Goal: Task Accomplishment & Management: Manage account settings

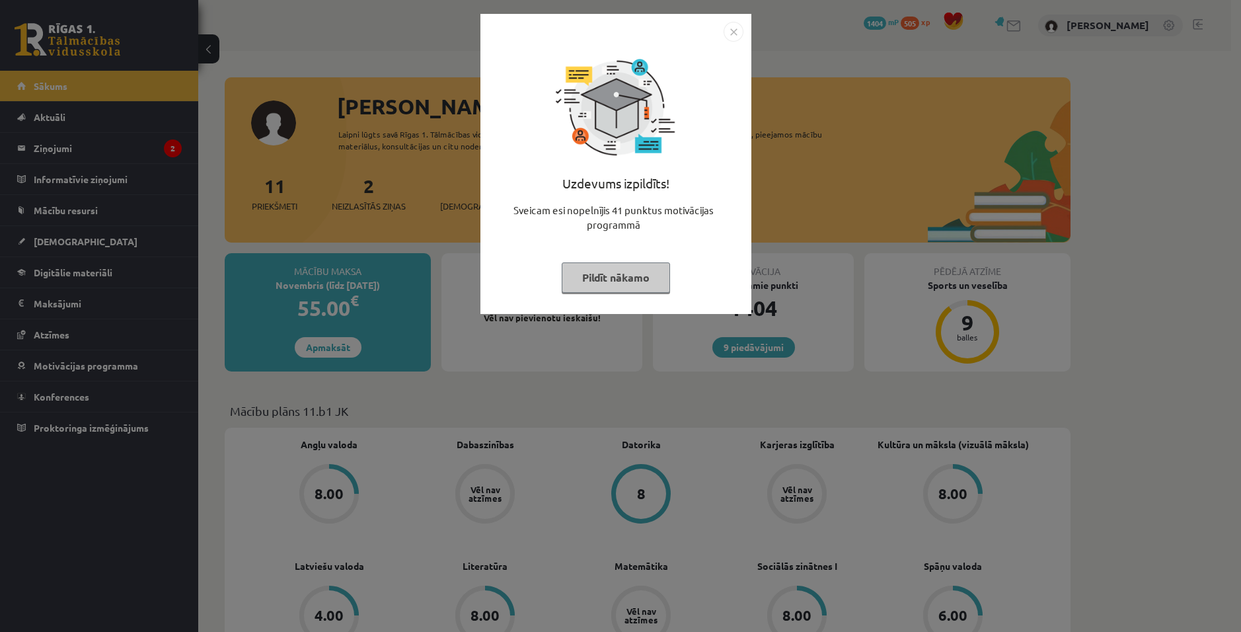
click at [729, 39] on img "Close" at bounding box center [733, 32] width 20 height 20
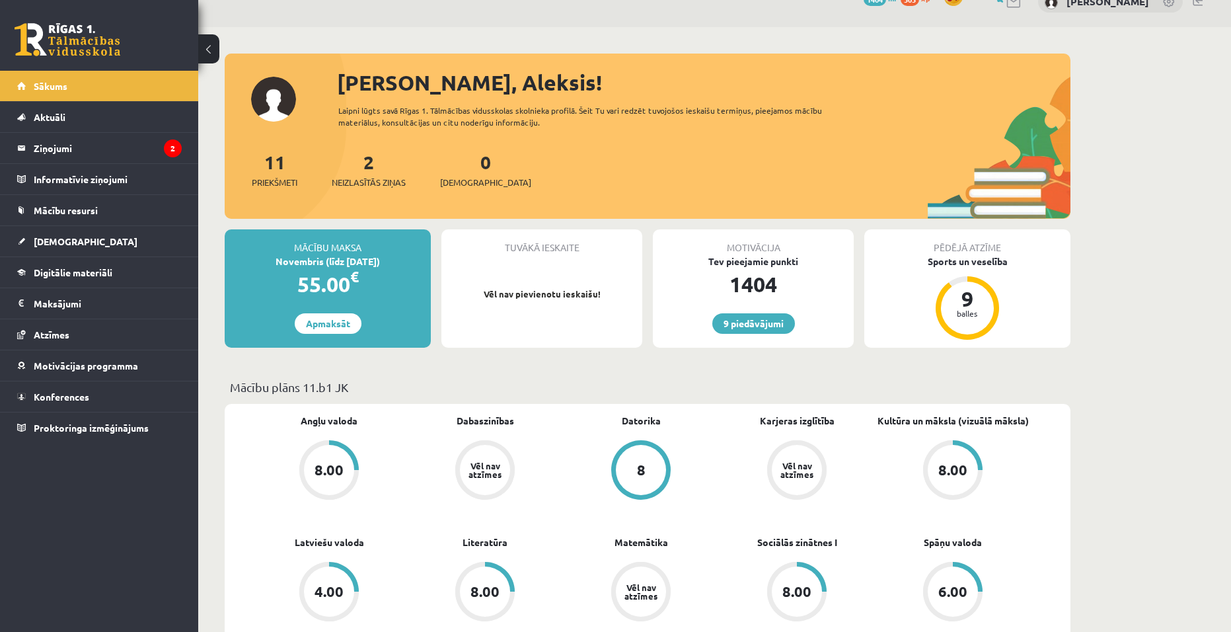
scroll to position [132, 0]
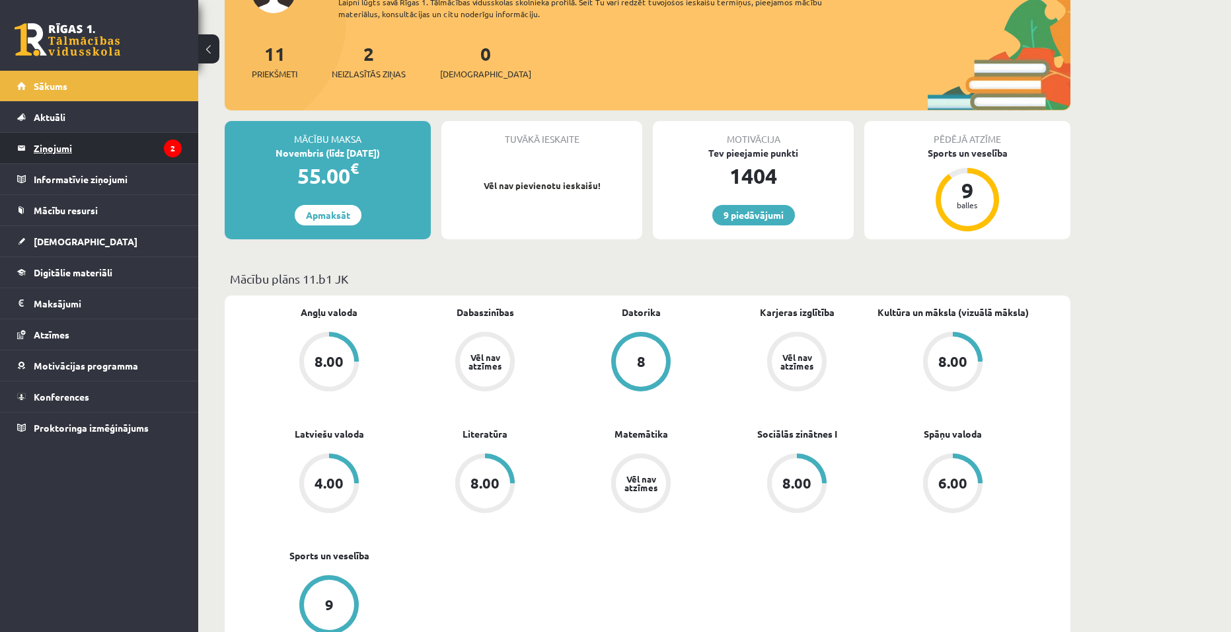
click at [112, 151] on legend "Ziņojumi 2" at bounding box center [108, 148] width 148 height 30
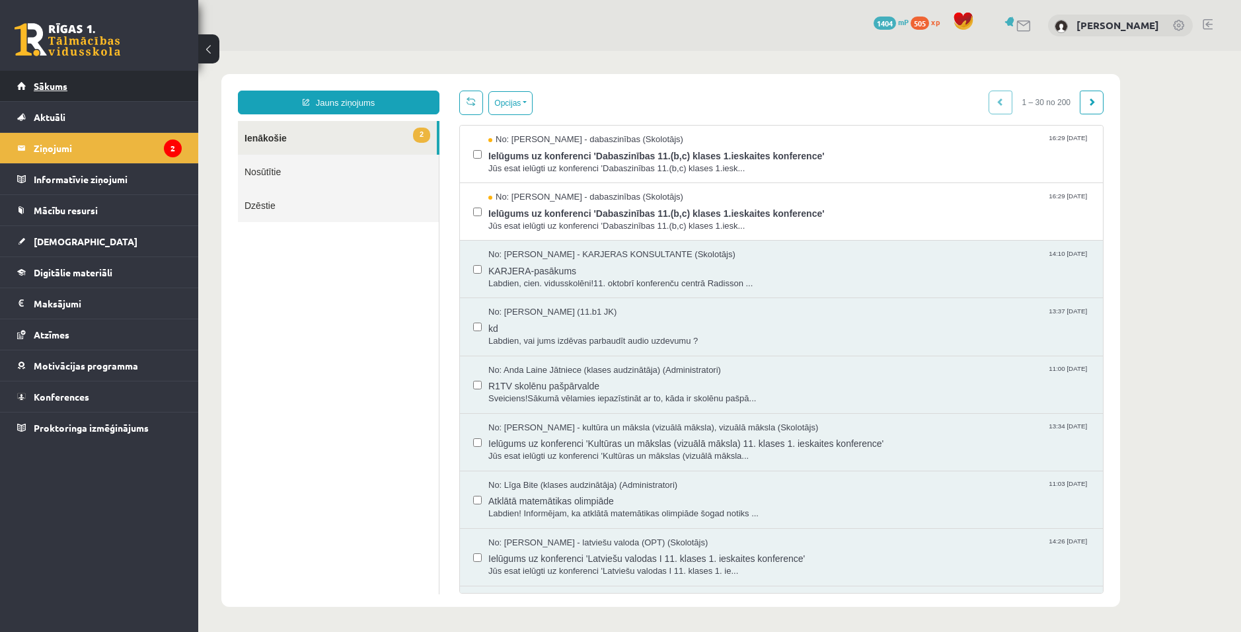
click at [89, 86] on link "Sākums" at bounding box center [99, 86] width 165 height 30
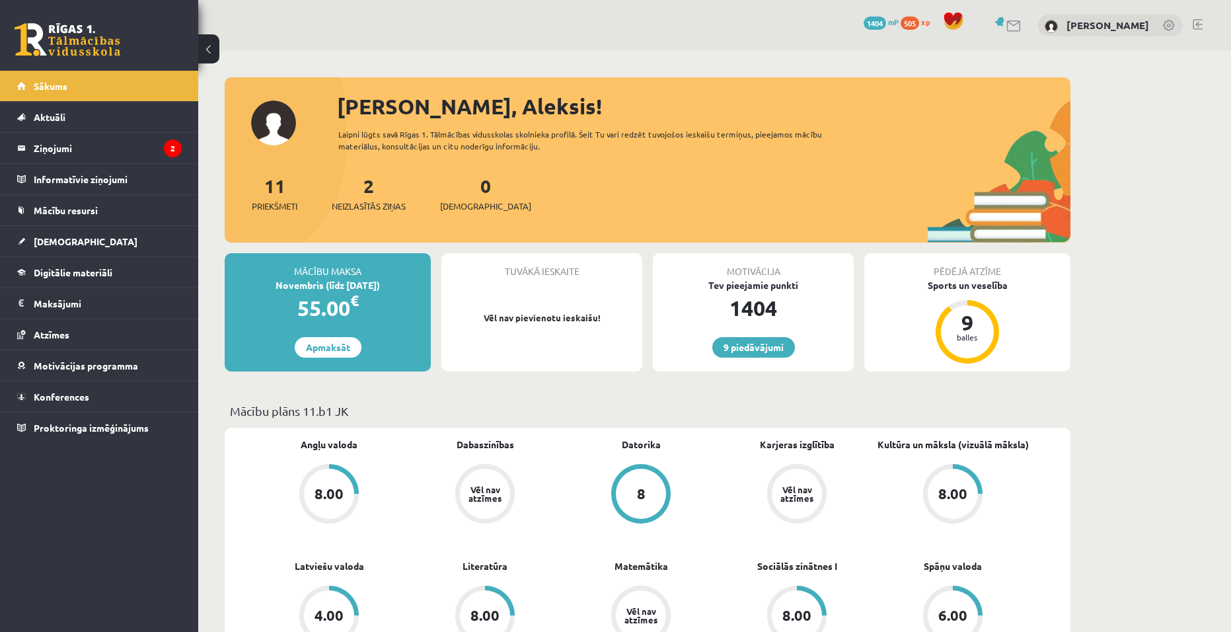
click at [1201, 21] on link at bounding box center [1198, 24] width 10 height 11
